Goal: Information Seeking & Learning: Learn about a topic

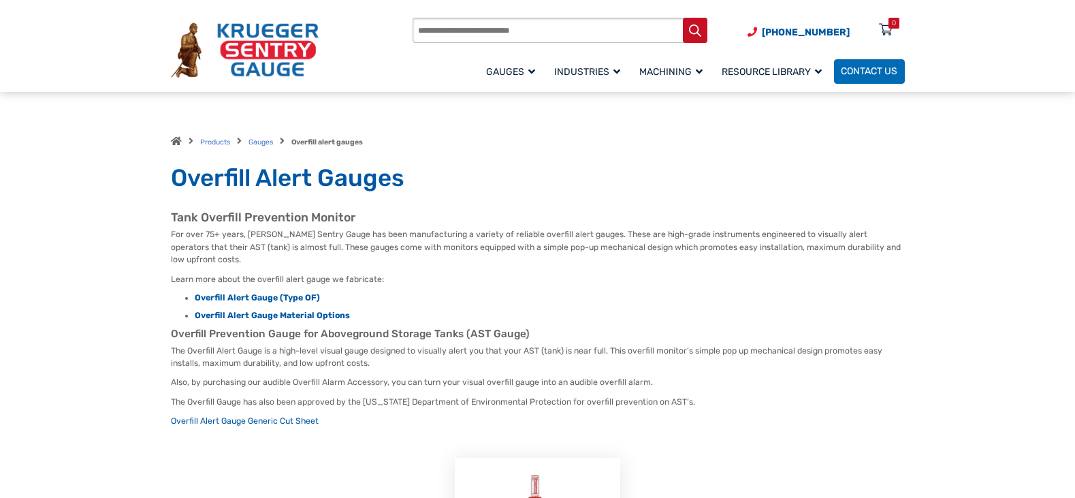
scroll to position [1112, 0]
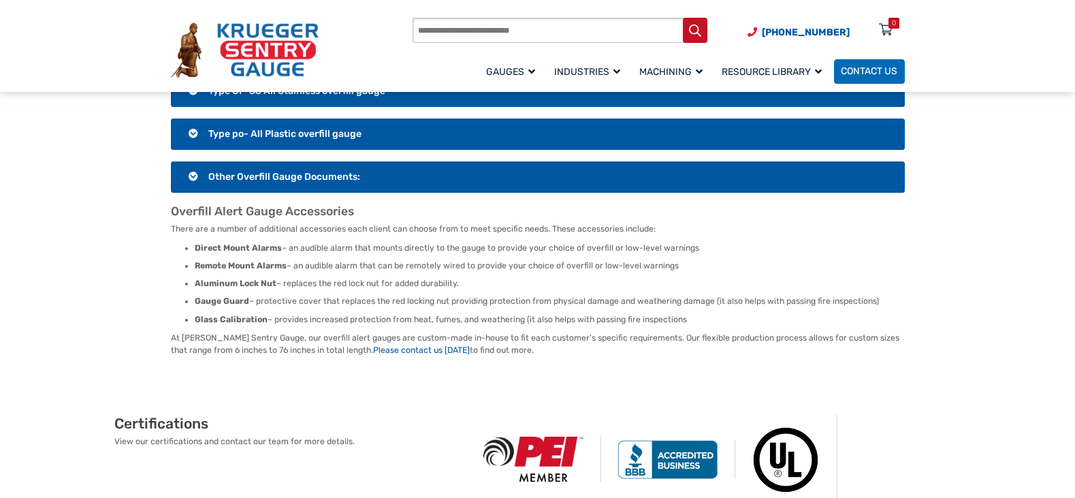
click at [191, 161] on h3 "Other Overfill Gauge Documents:" at bounding box center [538, 176] width 734 height 31
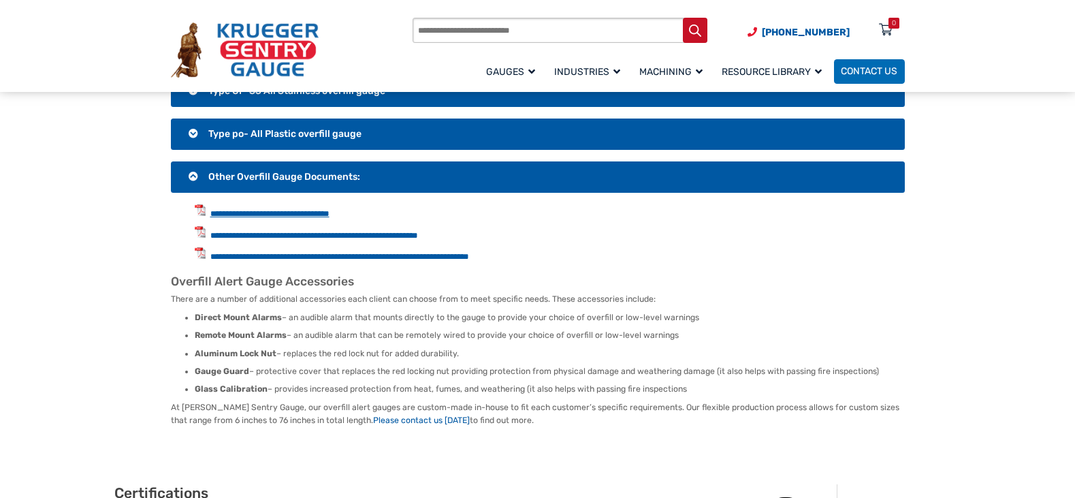
click at [260, 209] on link "**********" at bounding box center [269, 213] width 119 height 9
click at [593, 34] on input "Products search" at bounding box center [560, 30] width 295 height 25
type input "******"
click at [683, 18] on button "Search" at bounding box center [695, 30] width 25 height 25
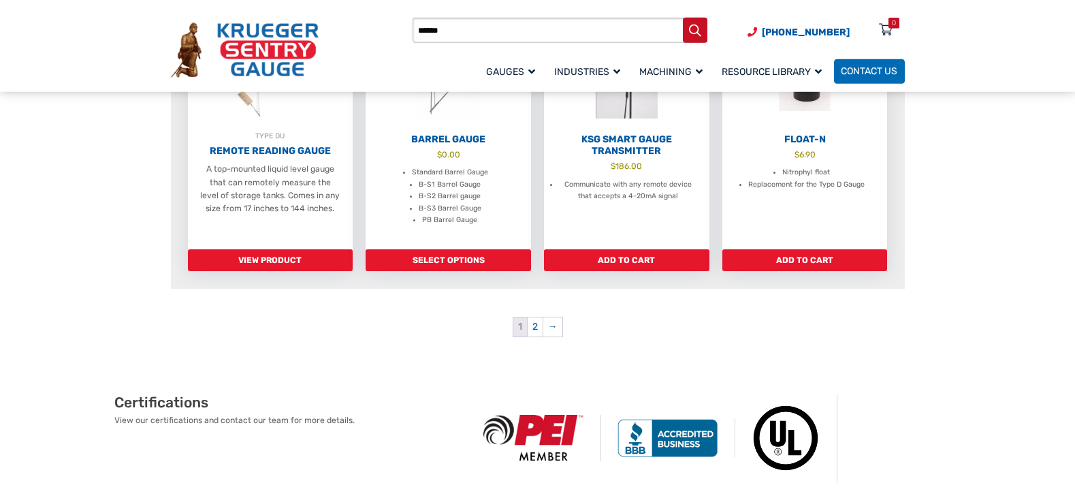
scroll to position [1251, 0]
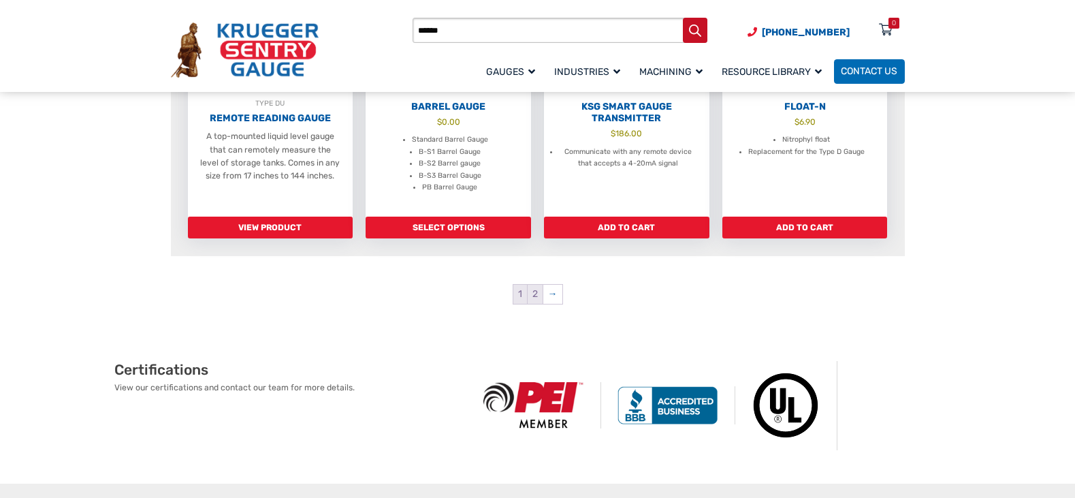
click at [531, 295] on link "2" at bounding box center [535, 294] width 15 height 19
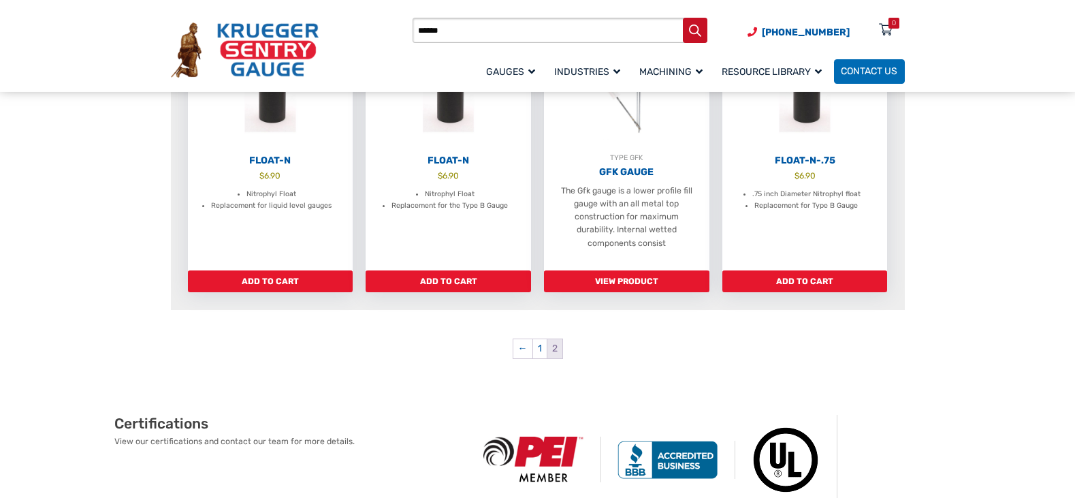
scroll to position [347, 0]
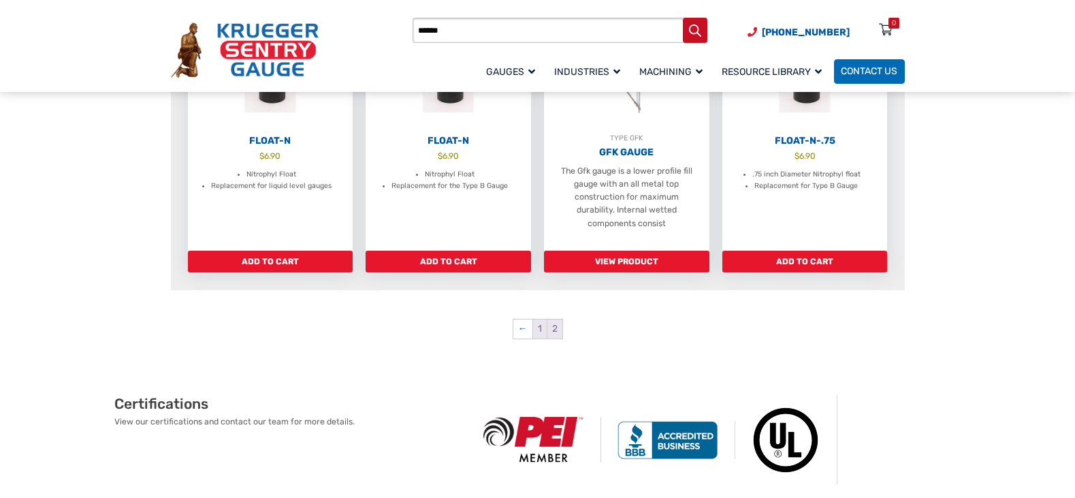
click at [536, 329] on link "1" at bounding box center [540, 328] width 14 height 19
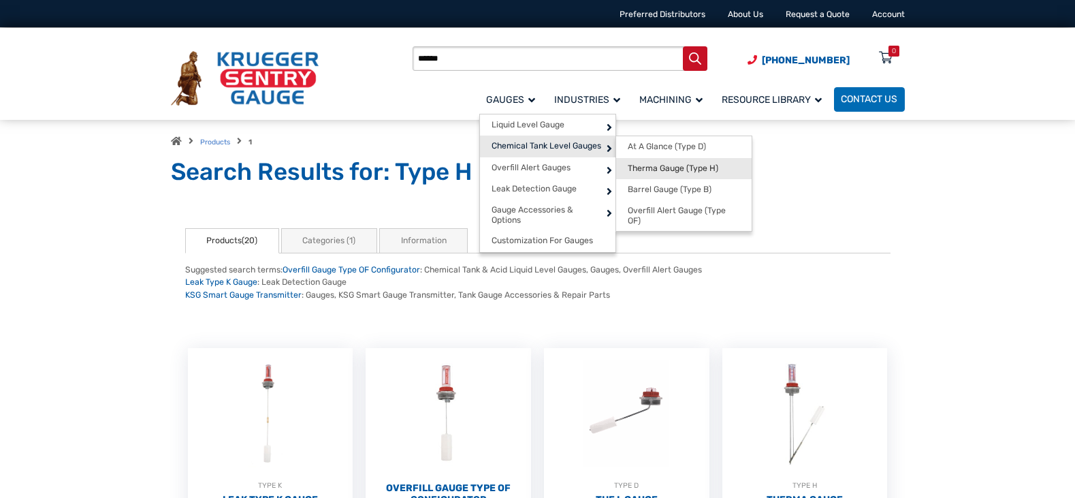
click at [673, 167] on span "Therma Gauge (Type H)" at bounding box center [673, 168] width 91 height 10
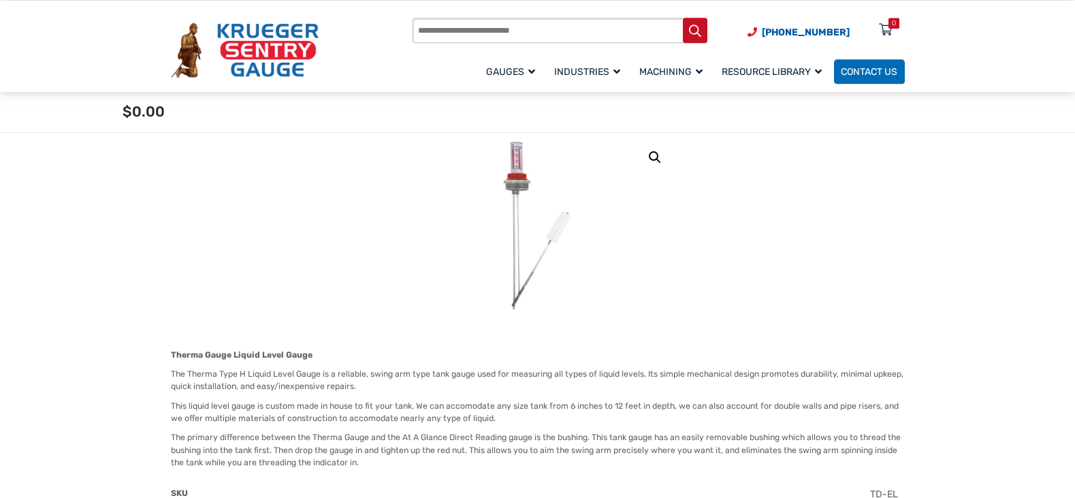
scroll to position [139, 0]
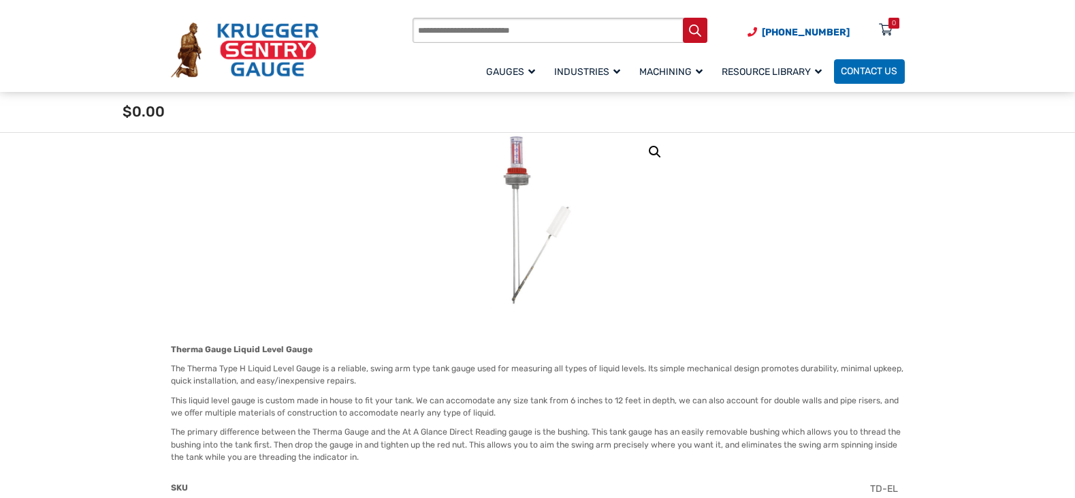
click at [22, 42] on div "Products search [PHONE_NUMBER] Menu 0 Menu Account [GEOGRAPHIC_DATA] Liquid Lev…" at bounding box center [537, 46] width 1075 height 92
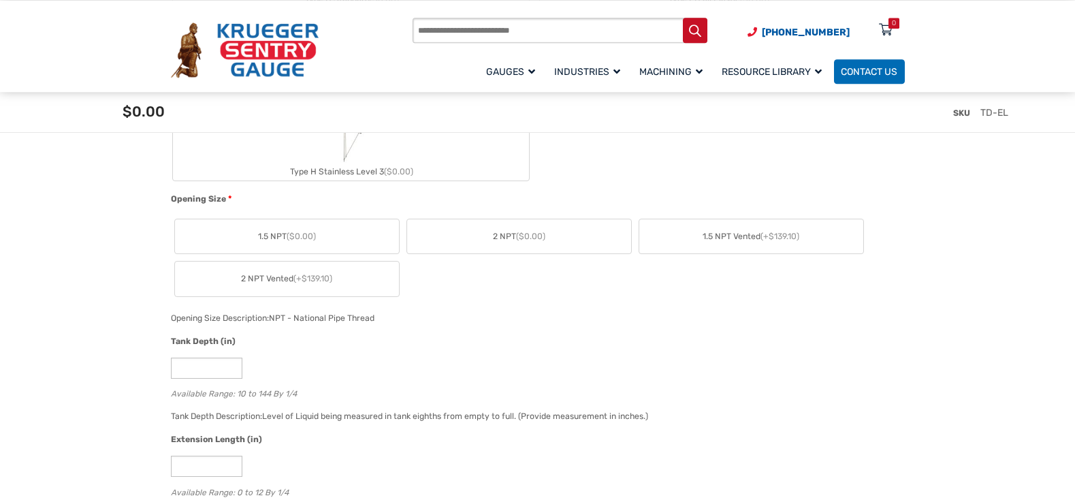
scroll to position [764, 0]
